Goal: Information Seeking & Learning: Learn about a topic

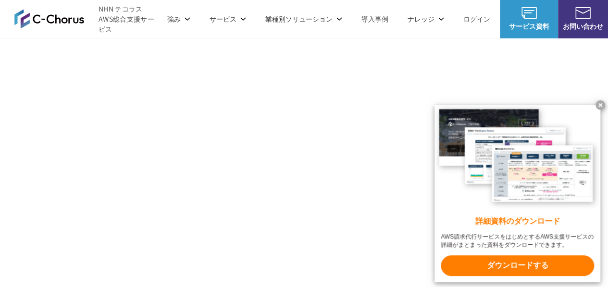
scroll to position [1140, 0]
click at [299, 103] on x-t at bounding box center [600, 105] width 10 height 10
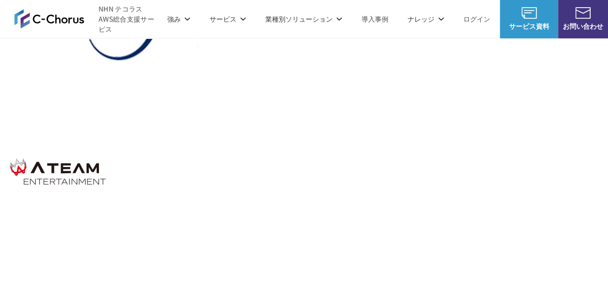
scroll to position [2229, 0]
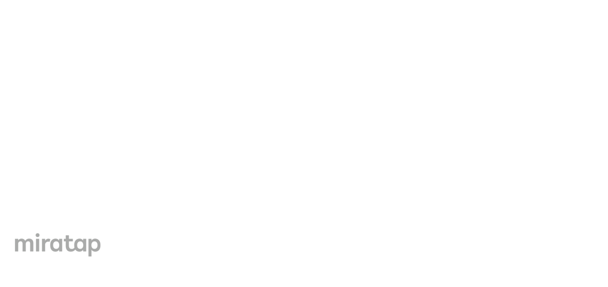
scroll to position [3331, 0]
drag, startPoint x: 97, startPoint y: 99, endPoint x: 302, endPoint y: 102, distance: 204.7
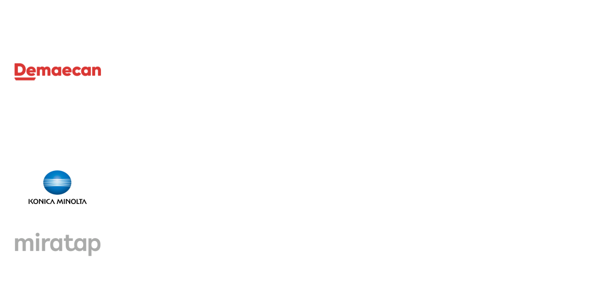
copy p "24時間365日のエンタープライズ相当のAWS技術サポート"
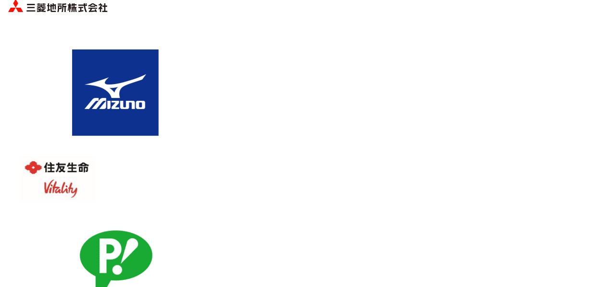
scroll to position [3608, 0]
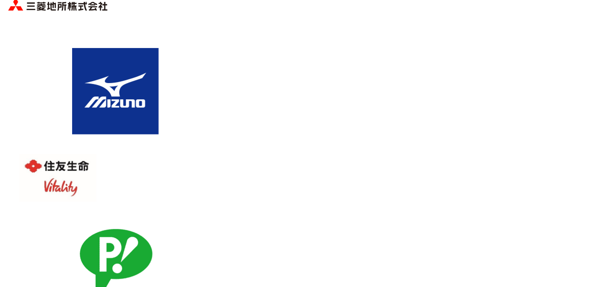
drag, startPoint x: 300, startPoint y: 129, endPoint x: 370, endPoint y: 129, distance: 69.7
copy span "クラウド保険"
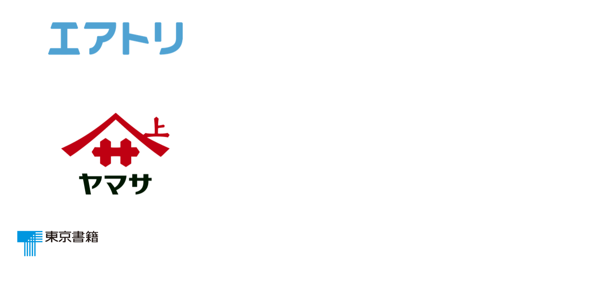
scroll to position [3951, 0]
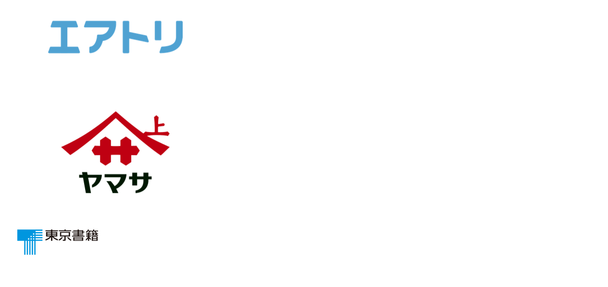
drag, startPoint x: 123, startPoint y: 83, endPoint x: 361, endPoint y: 92, distance: 238.4
copy span "セキュリティ設定を実施したアカウントを提供"
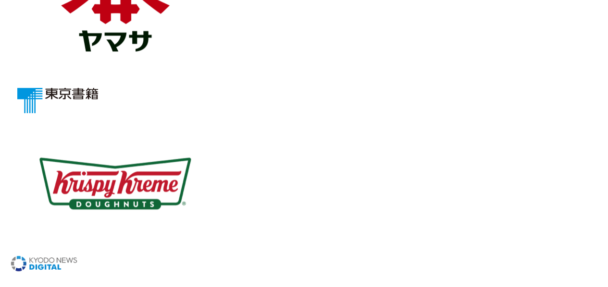
scroll to position [4094, 0]
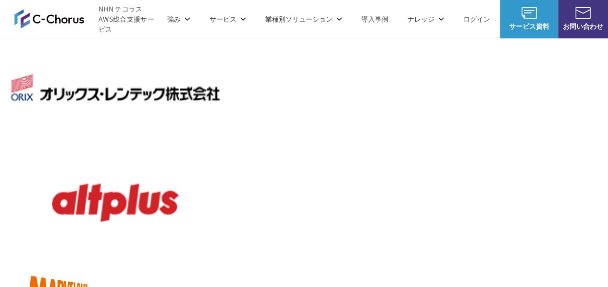
scroll to position [4520, 0]
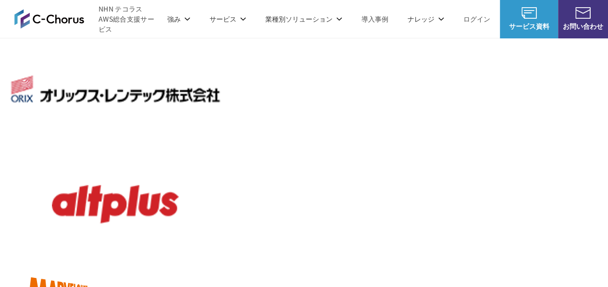
drag, startPoint x: 120, startPoint y: 120, endPoint x: 436, endPoint y: 102, distance: 316.5
copy span "AWS請求代行専用の管理ポータルで利用状況を可視化"
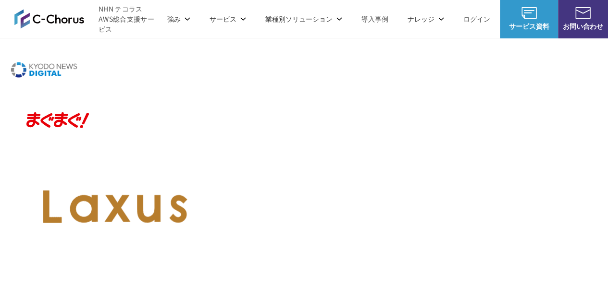
scroll to position [1094, 0]
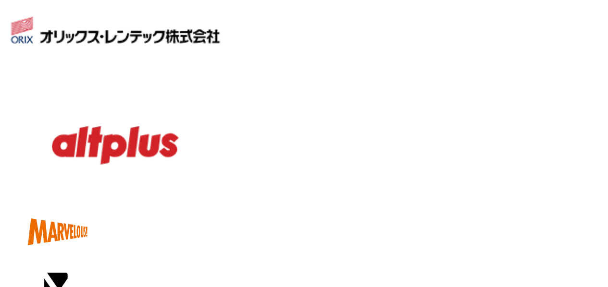
scroll to position [1420, 0]
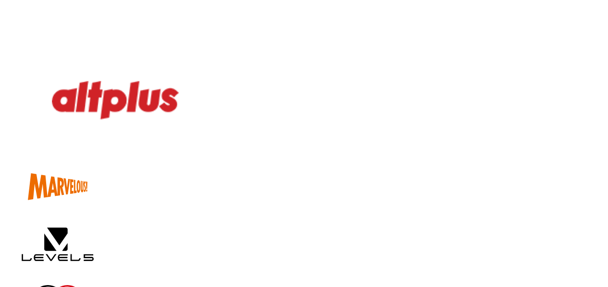
scroll to position [1436, 0]
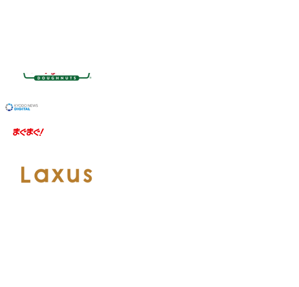
scroll to position [1100, 0]
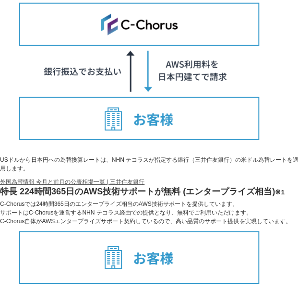
scroll to position [0, 0]
drag, startPoint x: 20, startPoint y: 172, endPoint x: 70, endPoint y: 191, distance: 53.5
copy th "AWS Marketplace"
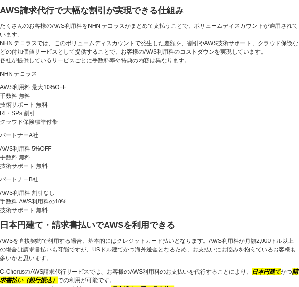
scroll to position [2001, 0]
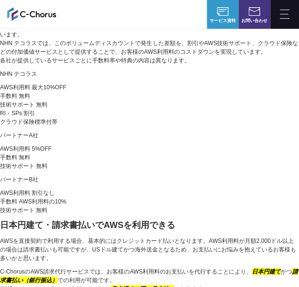
drag, startPoint x: 20, startPoint y: 118, endPoint x: 78, endPoint y: 171, distance: 79.2
copy th "リザーブドインスタンス （RI）とSPの割引"
drag, startPoint x: 76, startPoint y: 134, endPoint x: 69, endPoint y: 171, distance: 37.1
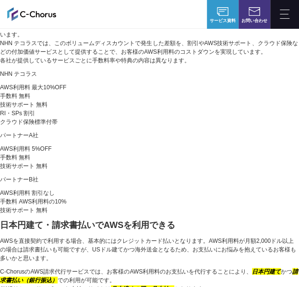
drag, startPoint x: 70, startPoint y: 174, endPoint x: 18, endPoint y: 121, distance: 74.7
copy th "リザーブドインスタンス （RI）とSPの割引"
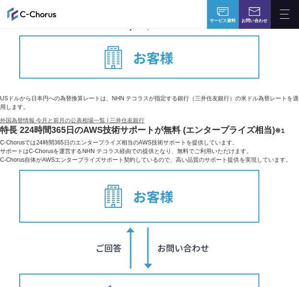
scroll to position [2467, 0]
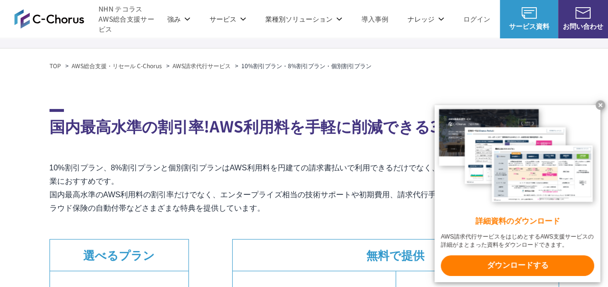
scroll to position [115, 0]
click at [600, 101] on x-t at bounding box center [600, 105] width 10 height 10
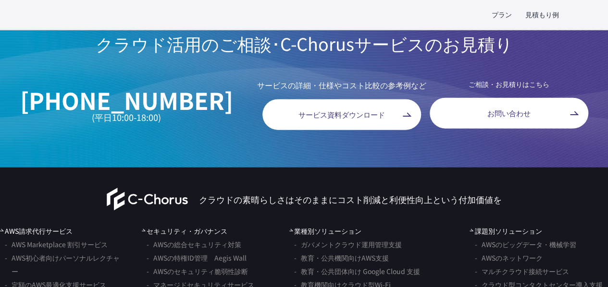
scroll to position [2900, 0]
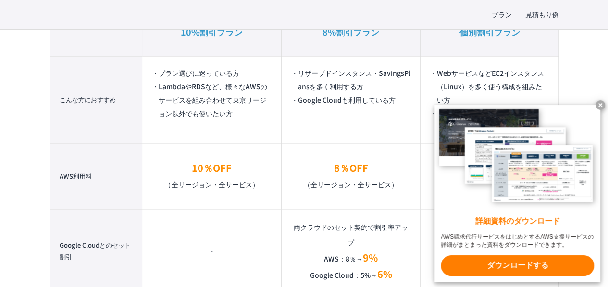
scroll to position [712, 0]
drag, startPoint x: 310, startPoint y: 86, endPoint x: 300, endPoint y: 73, distance: 17.2
click at [300, 73] on li "リザーブドインスタンス・SavingsPlansを多く利用する方" at bounding box center [350, 79] width 119 height 27
copy li "リザーブドインスタンス・SavingsPlans"
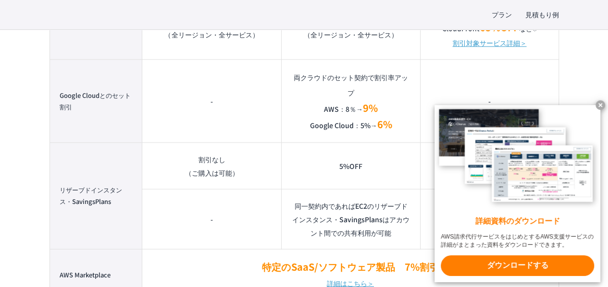
scroll to position [867, 0]
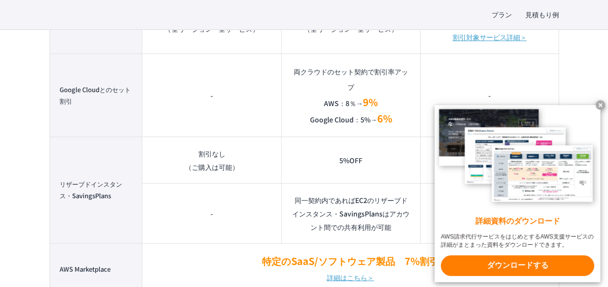
click at [279, 127] on td "-" at bounding box center [211, 94] width 139 height 83
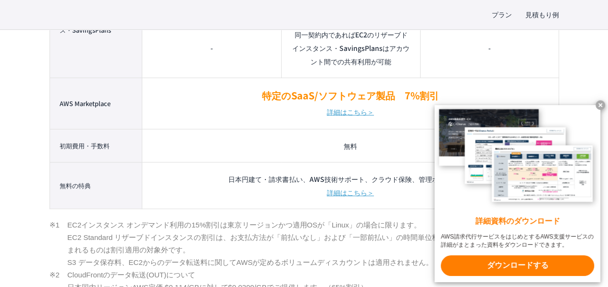
scroll to position [1045, 0]
